Goal: Task Accomplishment & Management: Complete application form

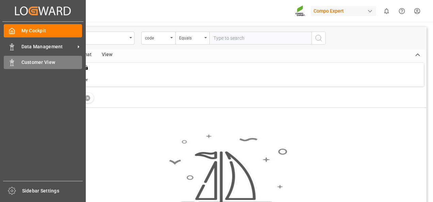
click at [11, 62] on polygon at bounding box center [11, 61] width 2 height 1
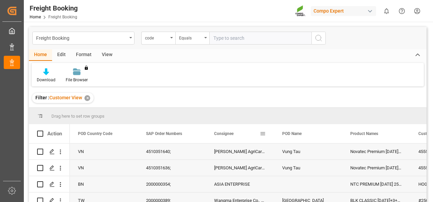
click at [264, 133] on span at bounding box center [263, 134] width 6 height 6
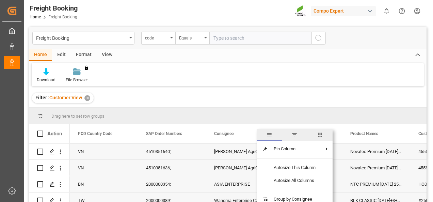
click at [296, 134] on span "filter" at bounding box center [295, 135] width 6 height 6
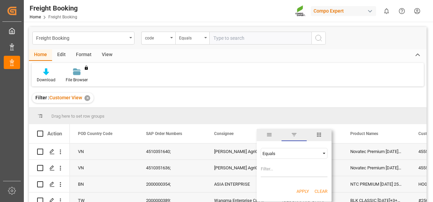
click at [294, 151] on div "Equals" at bounding box center [291, 153] width 57 height 5
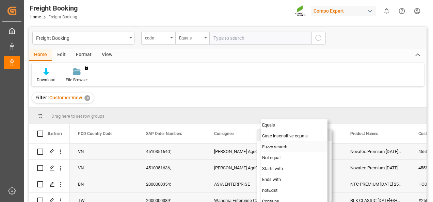
click at [281, 148] on span "Fuzzy search" at bounding box center [274, 146] width 25 height 5
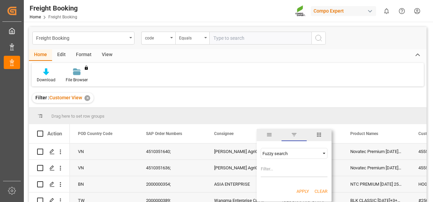
click at [267, 170] on input "Filter Value" at bounding box center [294, 171] width 67 height 14
type input "azelis"
click at [302, 191] on button "Apply" at bounding box center [303, 191] width 13 height 7
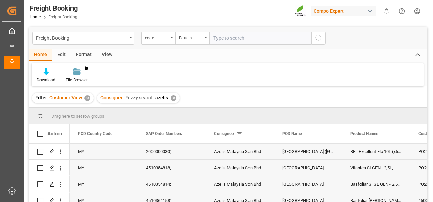
click at [40, 169] on input "Press Space to toggle row selection (unchecked)" at bounding box center [40, 168] width 6 height 6
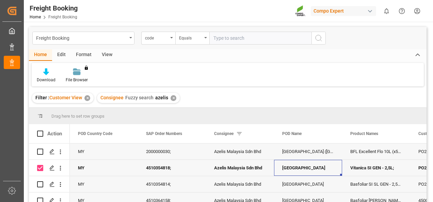
click at [305, 119] on div "Drag here to set row groups" at bounding box center [228, 116] width 398 height 16
click at [391, 172] on div "Vitanica SI GEN - 2,5L;" at bounding box center [376, 168] width 68 height 16
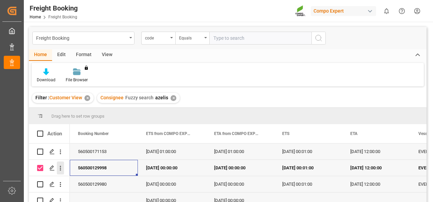
click at [61, 169] on icon "open menu" at bounding box center [60, 168] width 7 height 7
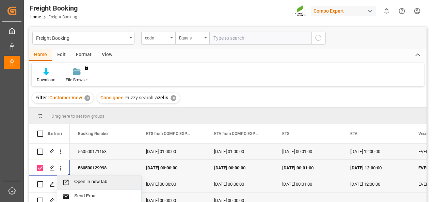
click at [91, 183] on span "Open in new tab" at bounding box center [105, 182] width 62 height 7
click at [40, 170] on input "Press Space to toggle row selection (checked)" at bounding box center [40, 168] width 6 height 6
checkbox input "false"
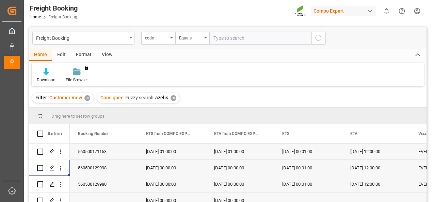
click at [40, 185] on input "Press Space to toggle row selection (unchecked)" at bounding box center [40, 185] width 6 height 6
checkbox input "true"
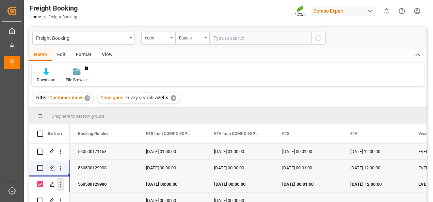
click at [63, 189] on button "open menu" at bounding box center [60, 184] width 7 height 13
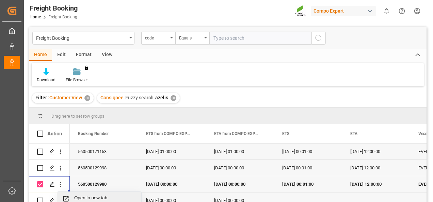
click at [91, 200] on span "Open in new tab" at bounding box center [105, 199] width 62 height 7
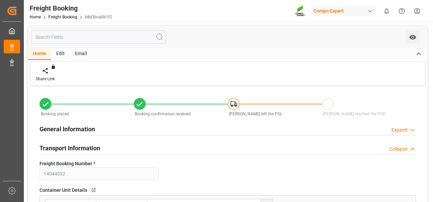
type input "EGLV"
type input "9935258"
type input "NLRTM"
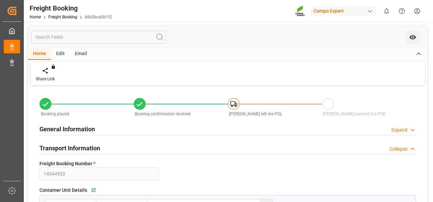
type input "MYPKG"
type input "10"
type input "[DATE] 00:00"
type input "25.07.2025 00:00"
type input "[DATE] 00:00"
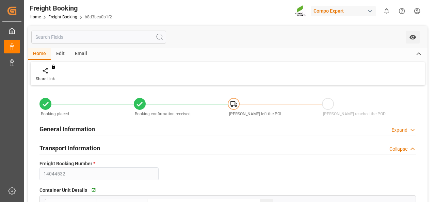
type input "[DATE] 00:01"
type input "[DATE] 12:00"
type input "12.05.2025 07:52"
type input "13.05.2025 08:27"
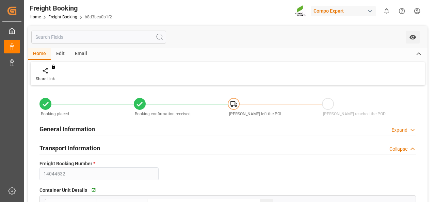
type input "13.06.2025 09:50"
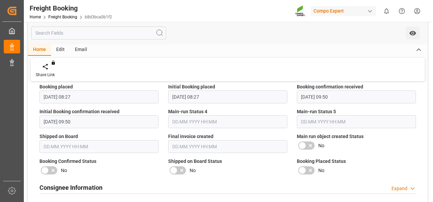
scroll to position [579, 0]
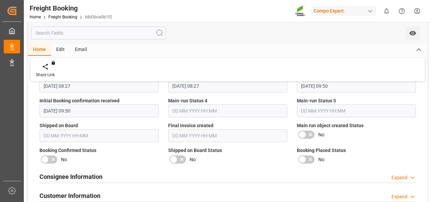
click at [157, 176] on div "Consignee Information Expand" at bounding box center [228, 176] width 377 height 13
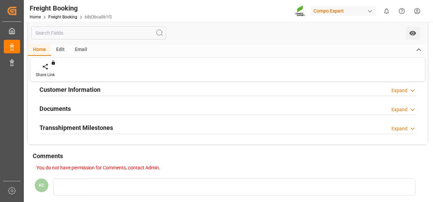
scroll to position [750, 0]
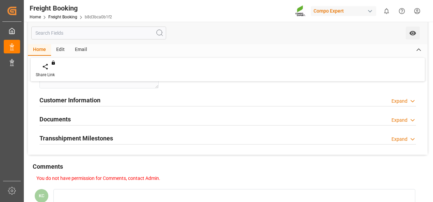
click at [409, 117] on div "Expand" at bounding box center [404, 120] width 25 height 7
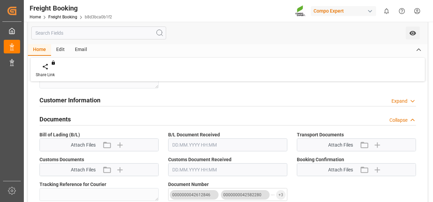
click at [404, 99] on div "Expand" at bounding box center [400, 101] width 16 height 7
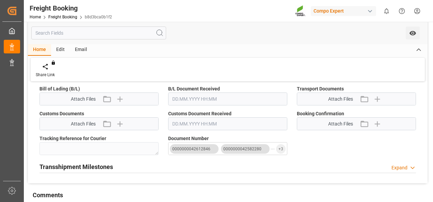
scroll to position [886, 0]
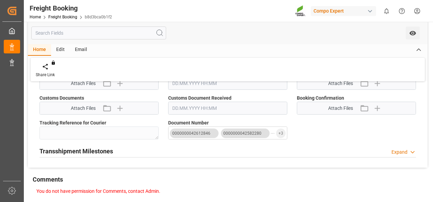
click at [404, 149] on div "Expand" at bounding box center [400, 152] width 16 height 7
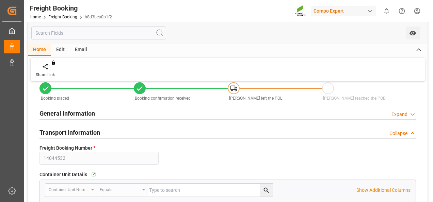
scroll to position [0, 0]
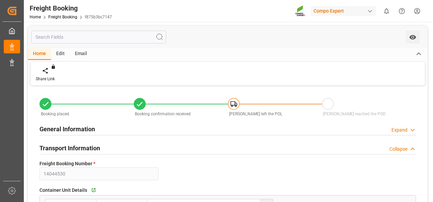
type input "EGLV"
type input "9935258"
type input "NLRTM"
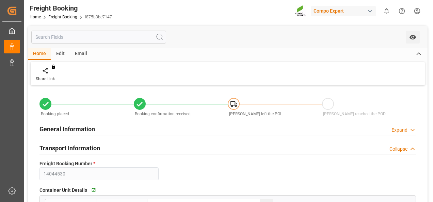
type input "MYPKG"
type input "8"
type input "[DATE] 00:00"
type input "24.07.2025 00:00"
type input "20.08.2025 00:00"
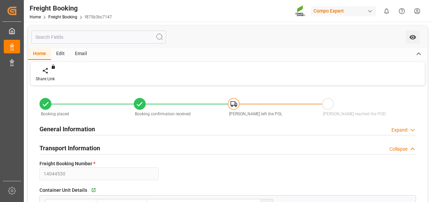
type input "25.07.2025 00:01"
type input "21.08.2025 12:00"
type input "12.05.2025 07:41"
type input "13.05.2025 08:18"
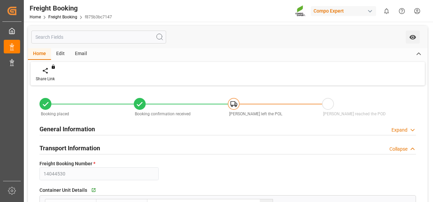
type input "26.06.2025 07:39"
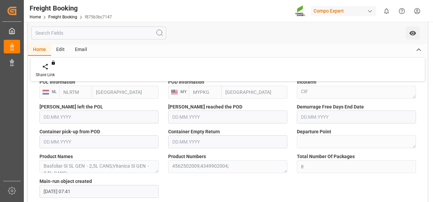
scroll to position [477, 0]
